Goal: Contribute content

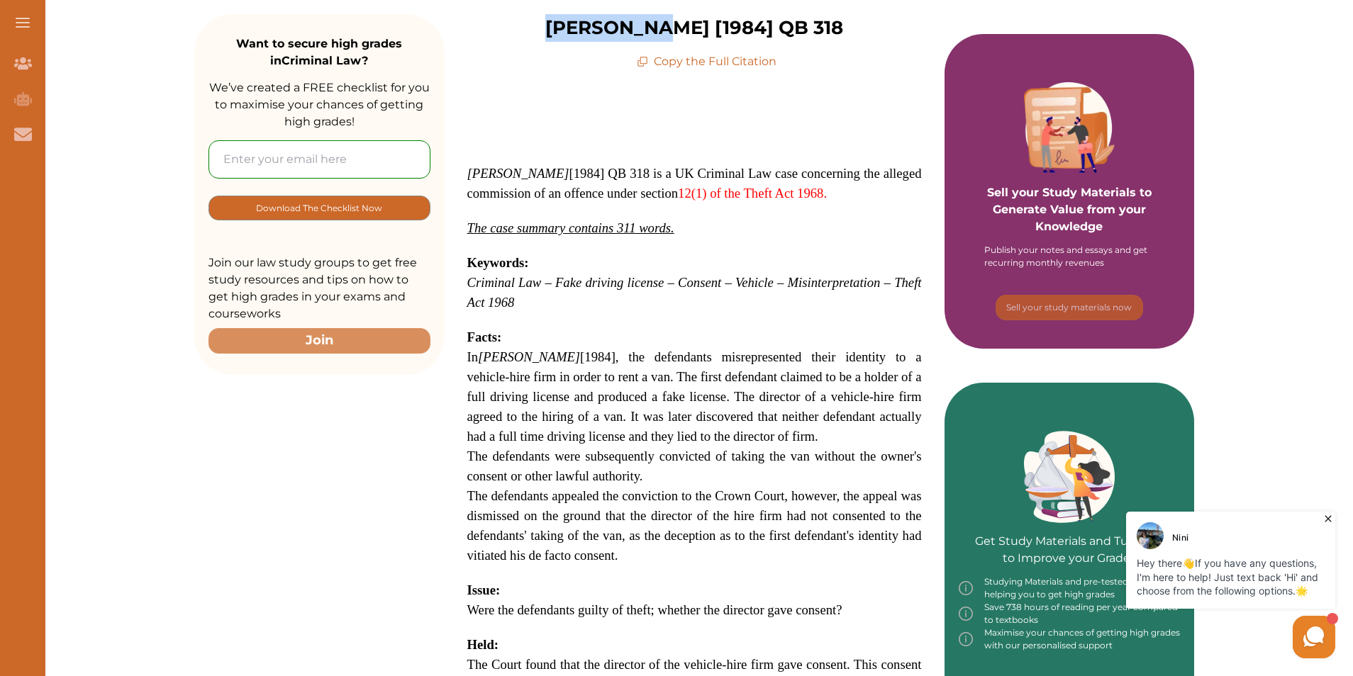
click at [191, 452] on div "Want to secure high grades in Criminal Law ? We’ve created a FREE checklist for…" at bounding box center [693, 608] width 1317 height 1279
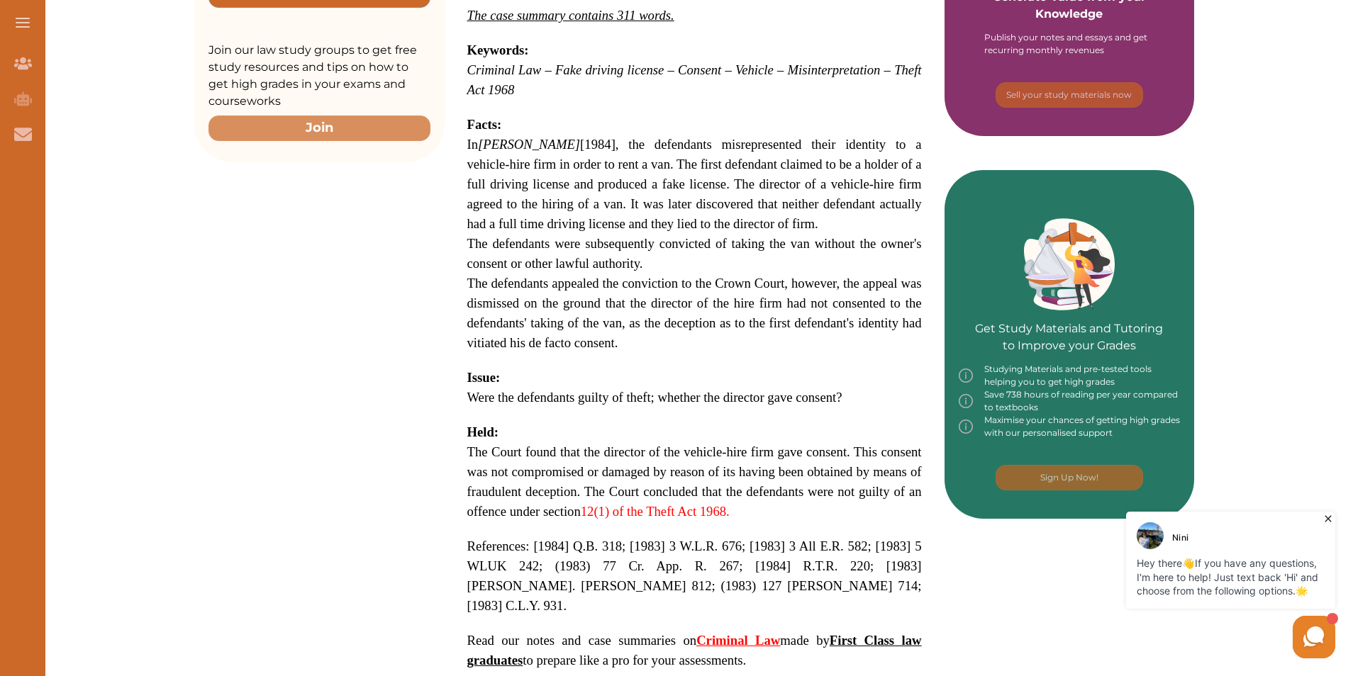
click at [1329, 642] on picture at bounding box center [1313, 637] width 43 height 43
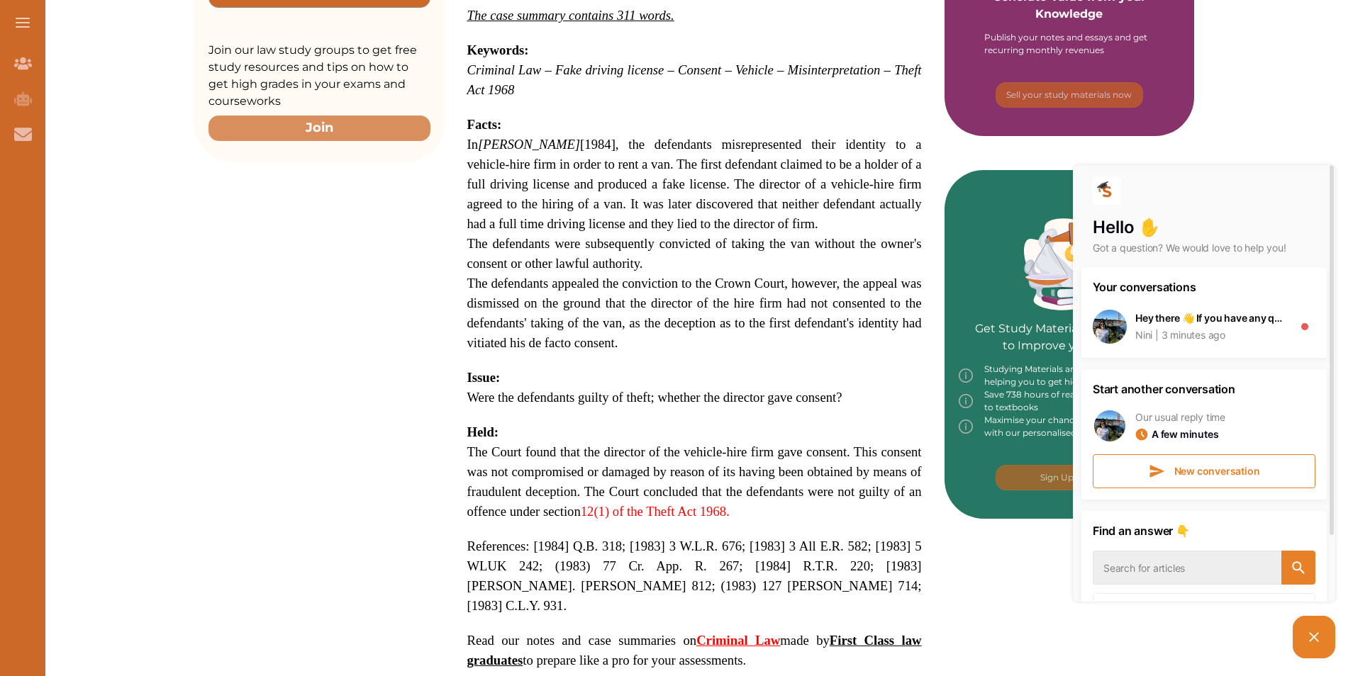
click at [1321, 641] on icon at bounding box center [1313, 637] width 17 height 17
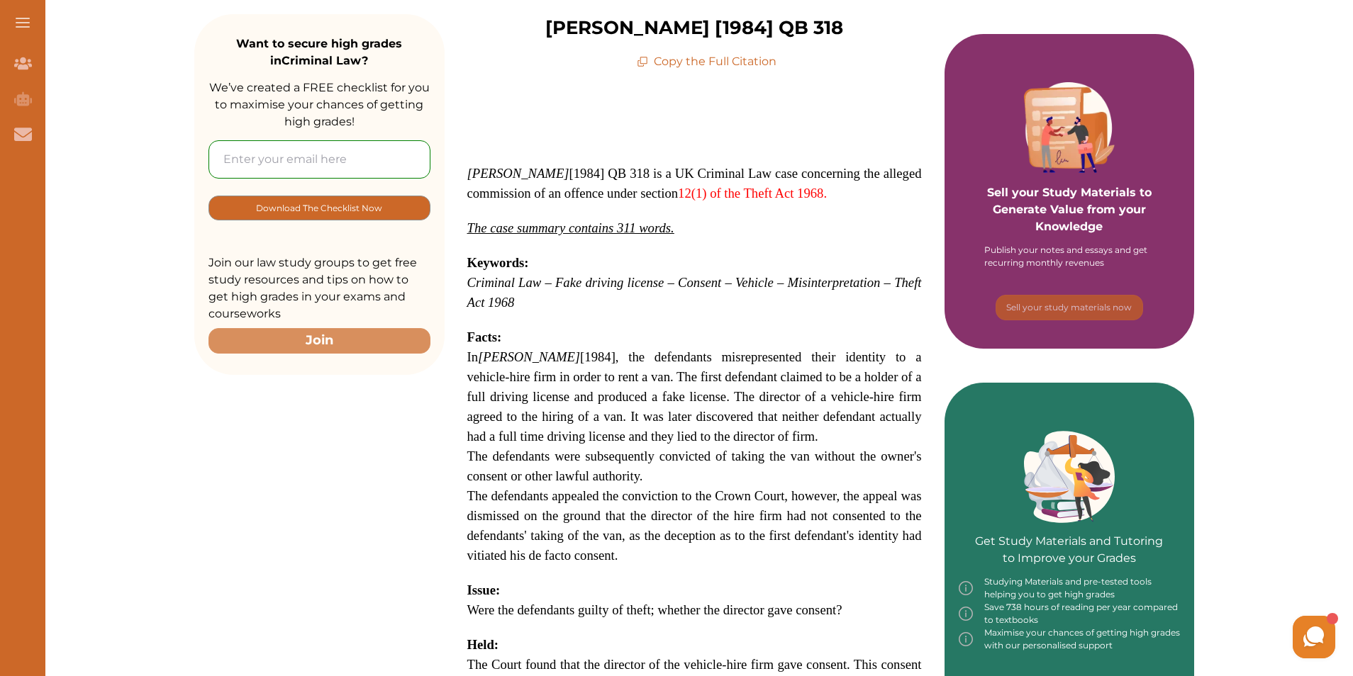
scroll to position [0, 0]
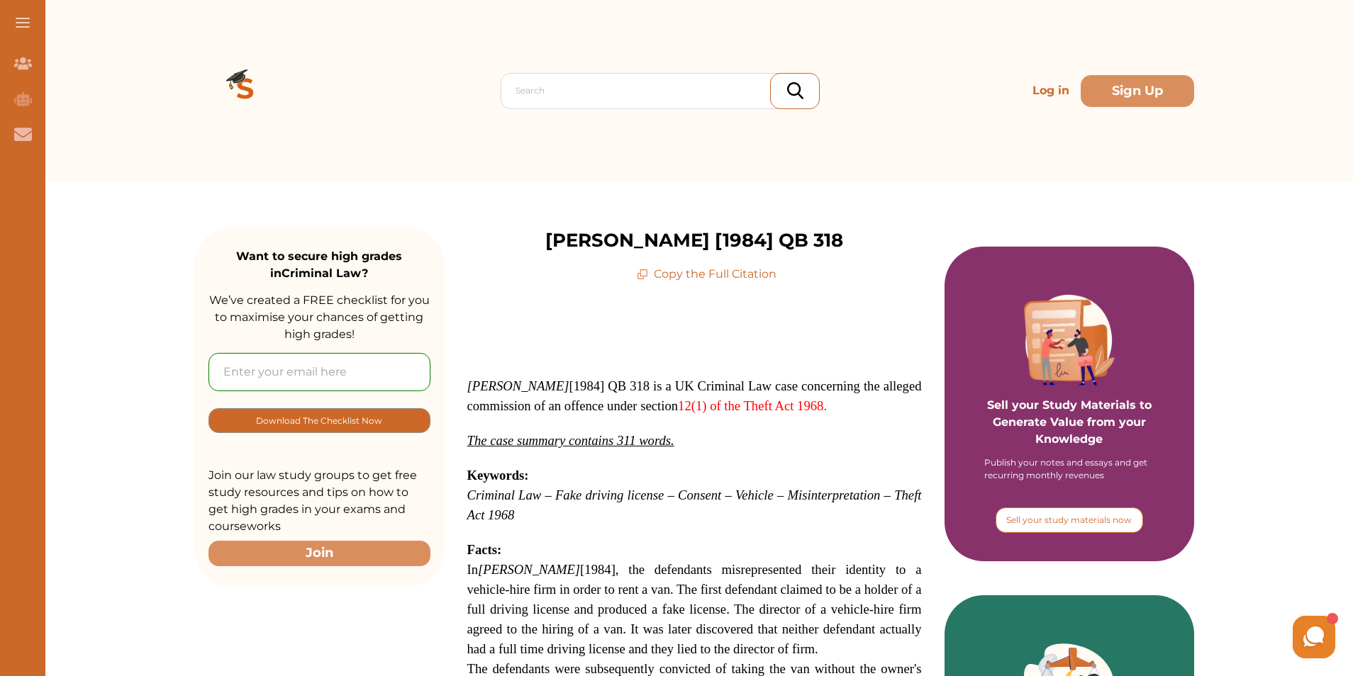
click at [1014, 514] on p "Sell your study materials now" at bounding box center [1068, 520] width 125 height 13
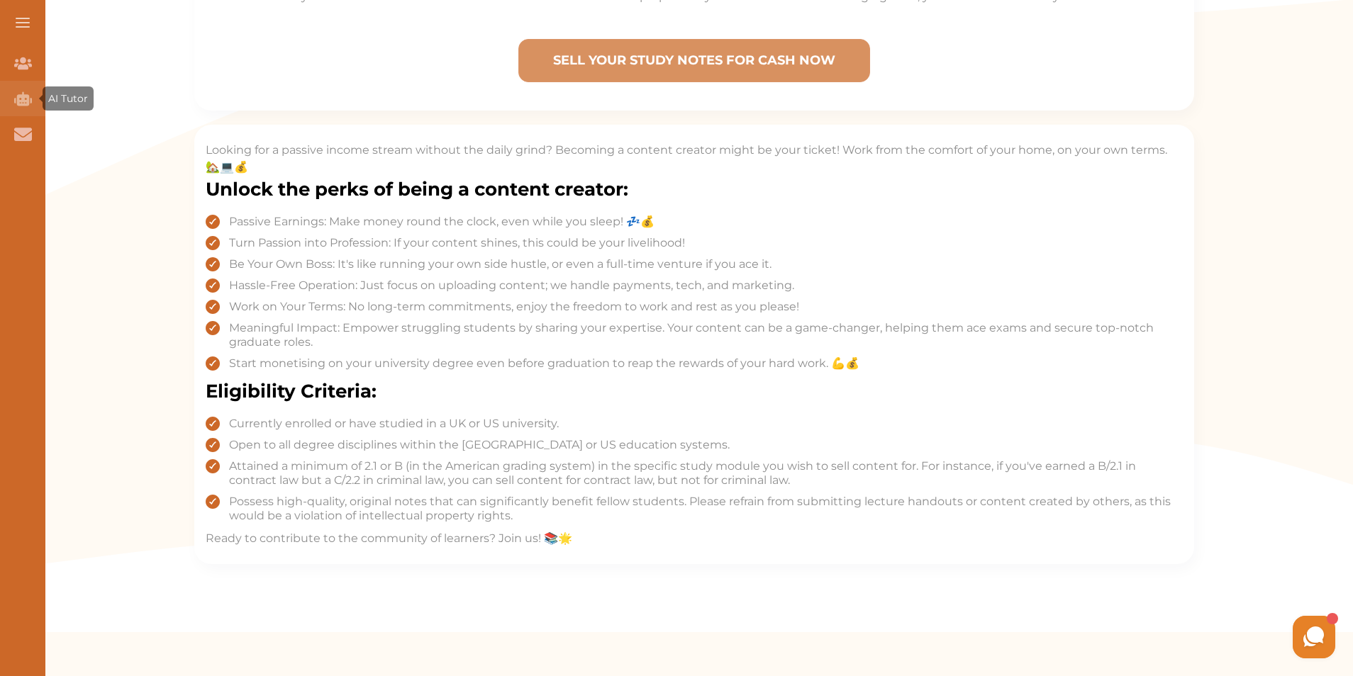
scroll to position [851, 0]
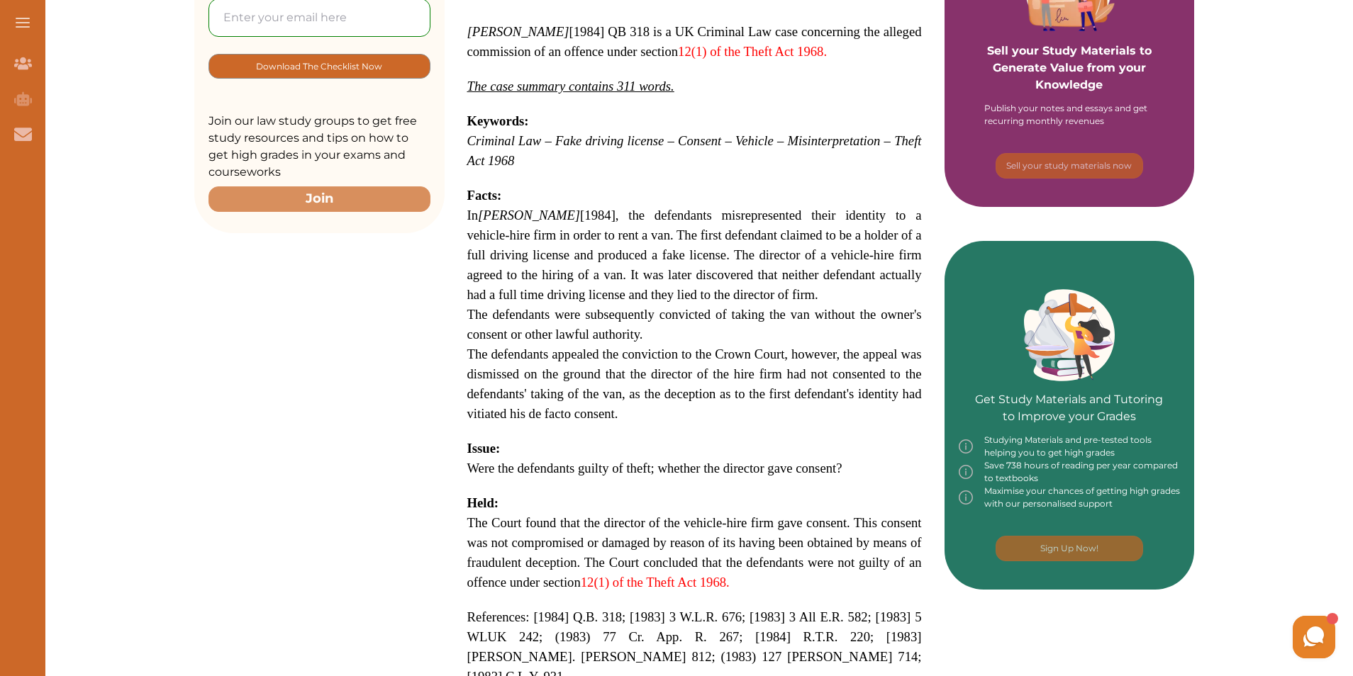
scroll to position [425, 0]
